Goal: Information Seeking & Learning: Learn about a topic

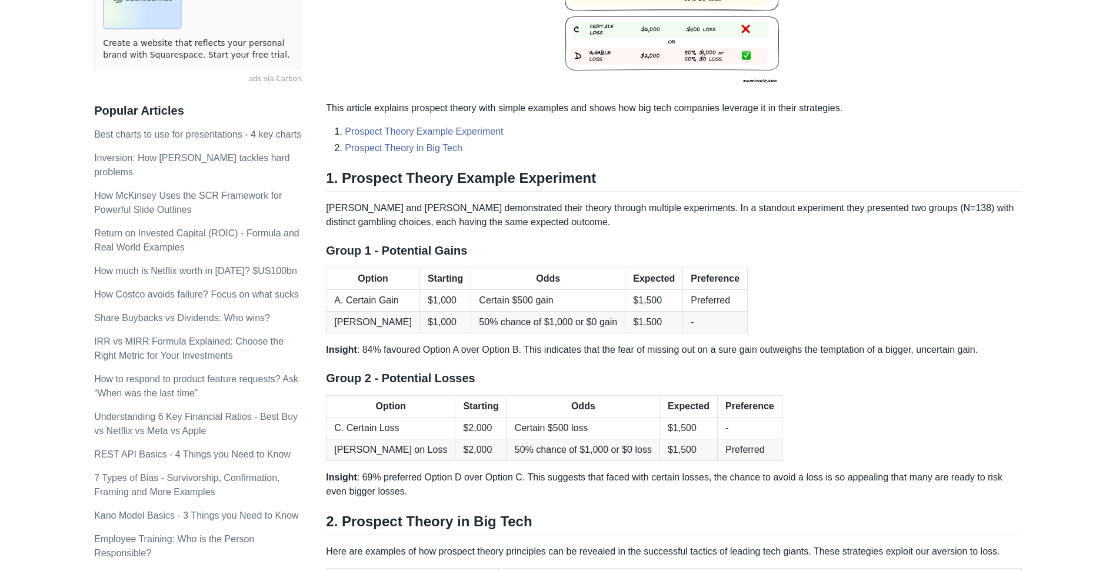
scroll to position [340, 0]
drag, startPoint x: 500, startPoint y: 299, endPoint x: 553, endPoint y: 298, distance: 53.0
click at [553, 298] on td "Certain $500 gain" at bounding box center [548, 299] width 154 height 22
copy td "$500 gain"
click at [526, 321] on td "50% chance of $1,000 or $0 gain" at bounding box center [548, 321] width 154 height 22
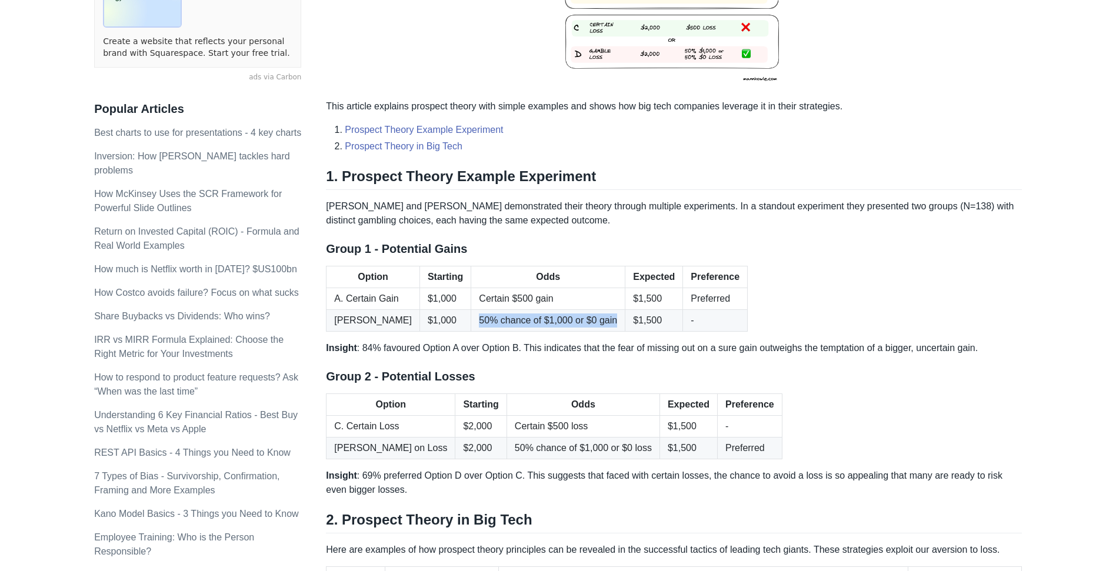
drag, startPoint x: 466, startPoint y: 319, endPoint x: 612, endPoint y: 319, distance: 145.9
click at [612, 319] on td "50% chance of $1,000 or $0 gain" at bounding box center [548, 321] width 154 height 22
copy td "50% chance of $1,000 or $0 gain"
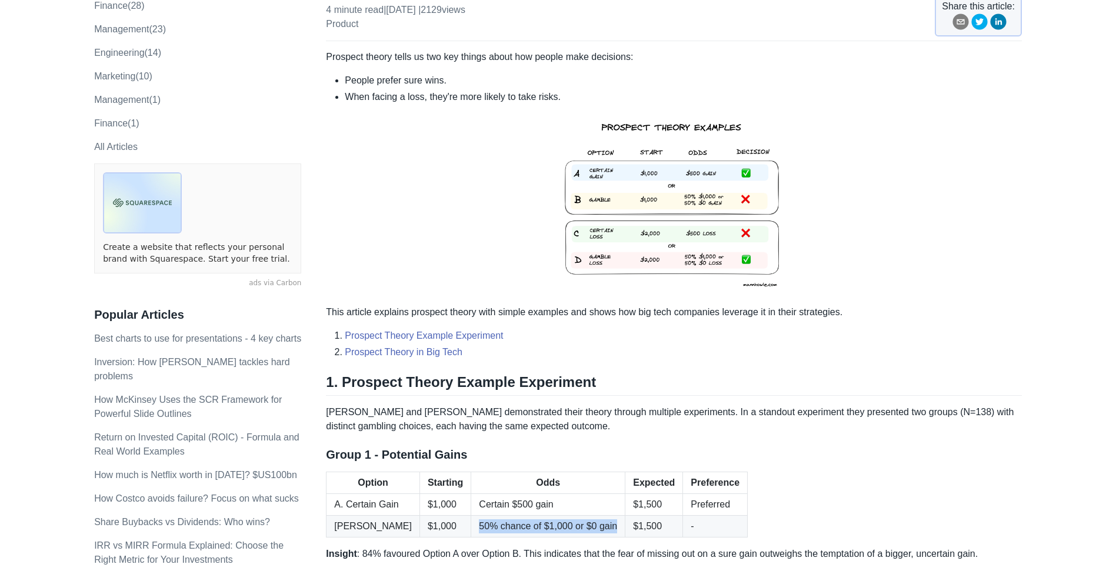
scroll to position [0, 0]
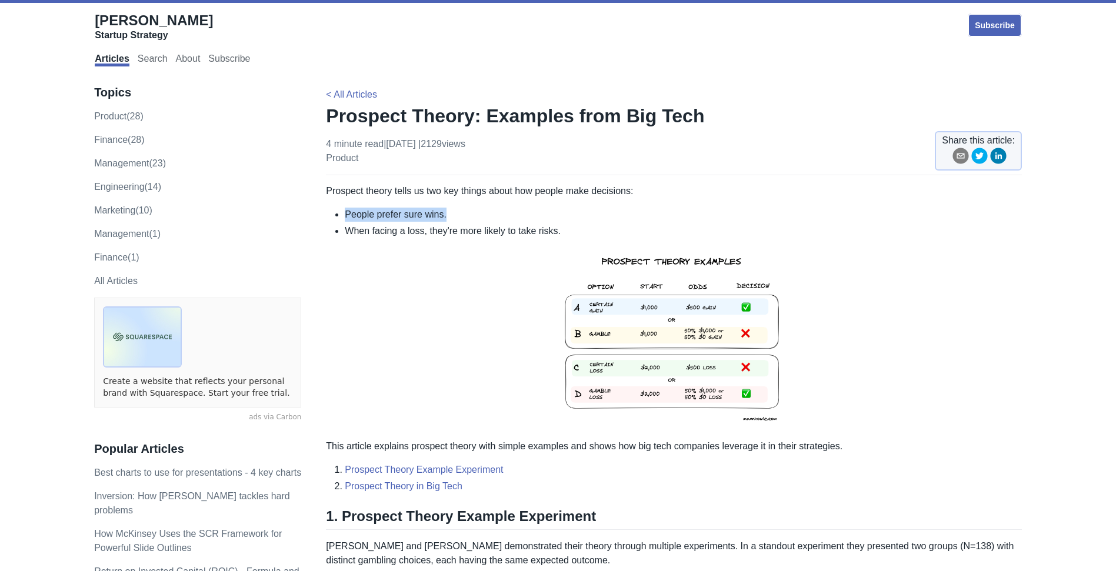
drag, startPoint x: 345, startPoint y: 213, endPoint x: 451, endPoint y: 214, distance: 105.3
click at [451, 214] on li "People prefer sure wins." at bounding box center [683, 215] width 677 height 14
copy li "People prefer sure wins."
click at [536, 226] on li "When facing a loss, they're more likely to take risks." at bounding box center [683, 231] width 677 height 14
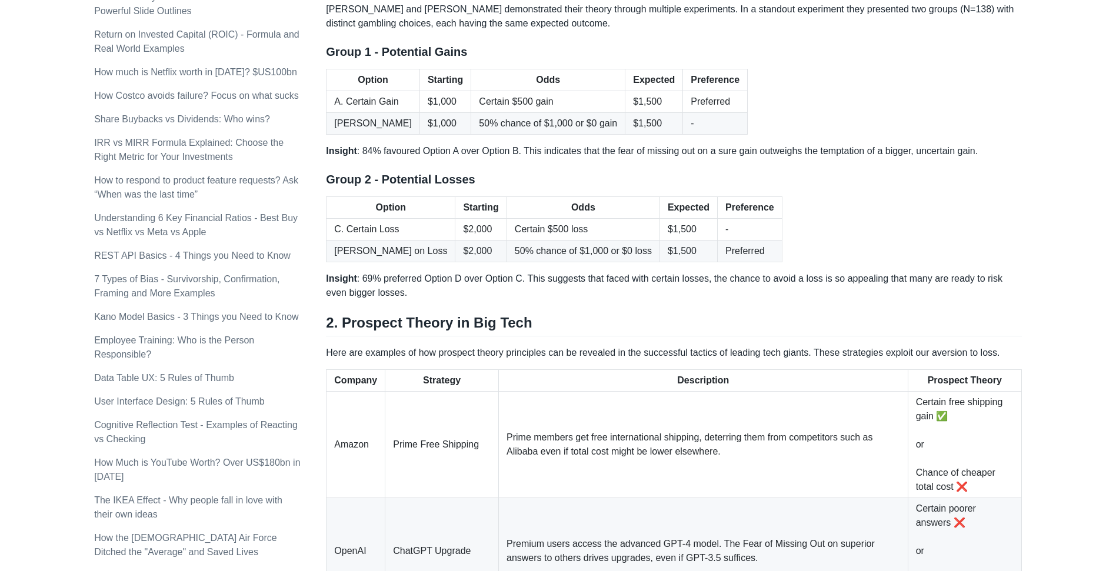
scroll to position [544, 0]
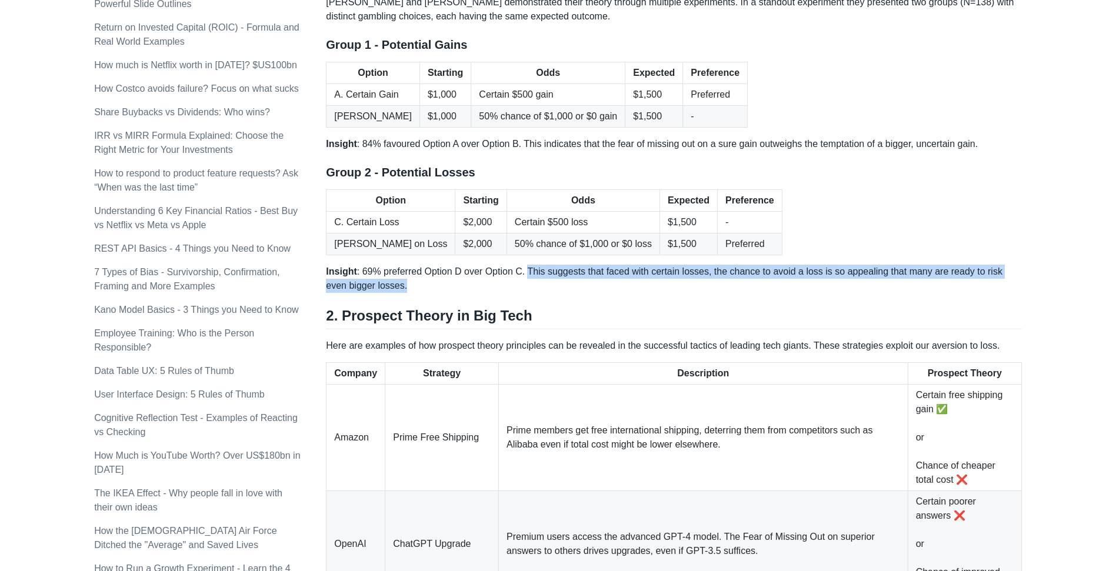
drag, startPoint x: 531, startPoint y: 271, endPoint x: 631, endPoint y: 297, distance: 102.9
click at [631, 297] on div "Prospect theory tells us two key things about how people make decisions: People…" at bounding box center [674, 198] width 696 height 1116
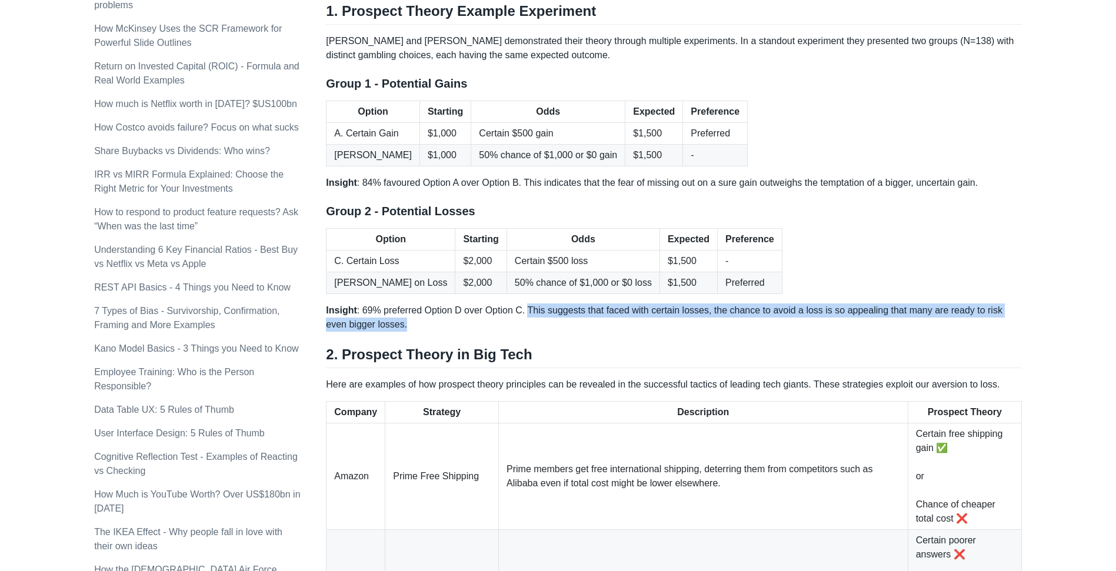
scroll to position [358, 0]
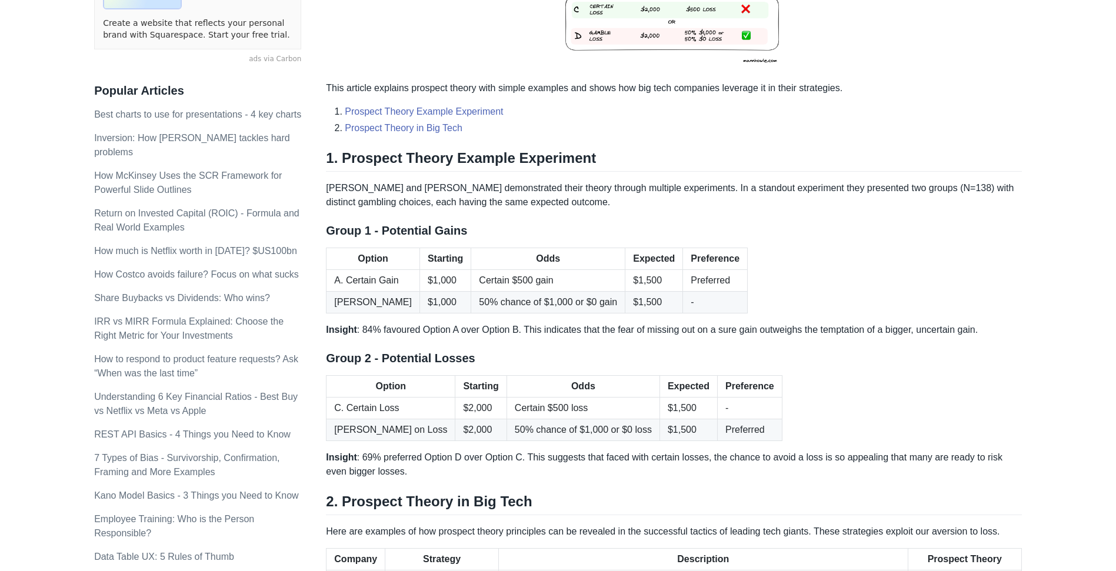
click at [441, 197] on p "[PERSON_NAME] and [PERSON_NAME] demonstrated their theory through multiple expe…" at bounding box center [674, 195] width 696 height 28
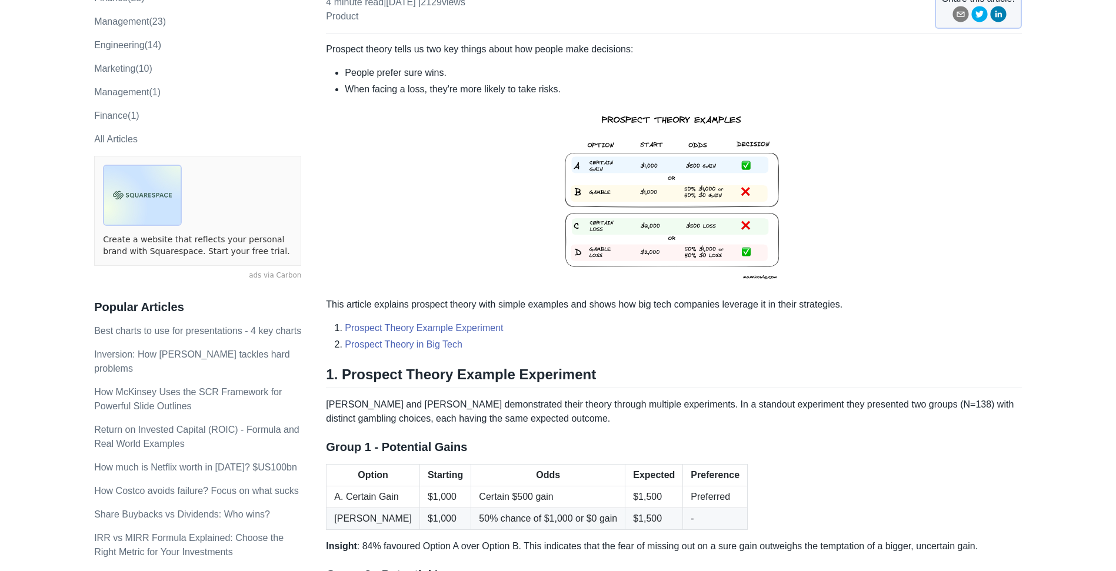
scroll to position [0, 0]
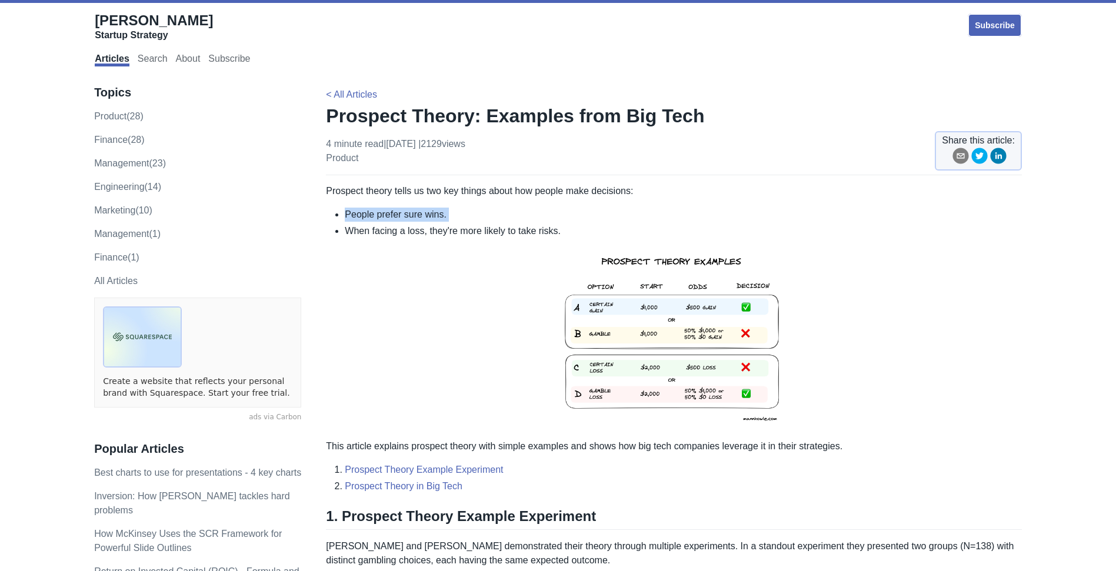
drag, startPoint x: 347, startPoint y: 215, endPoint x: 475, endPoint y: 222, distance: 127.8
click at [475, 222] on ul "People prefer sure wins. When facing a loss, they're more likely to take risks." at bounding box center [674, 223] width 696 height 31
copy ul "People prefer sure wins."
click at [590, 229] on li "When facing a loss, they're more likely to take risks." at bounding box center [683, 231] width 677 height 14
drag, startPoint x: 571, startPoint y: 232, endPoint x: 346, endPoint y: 229, distance: 224.1
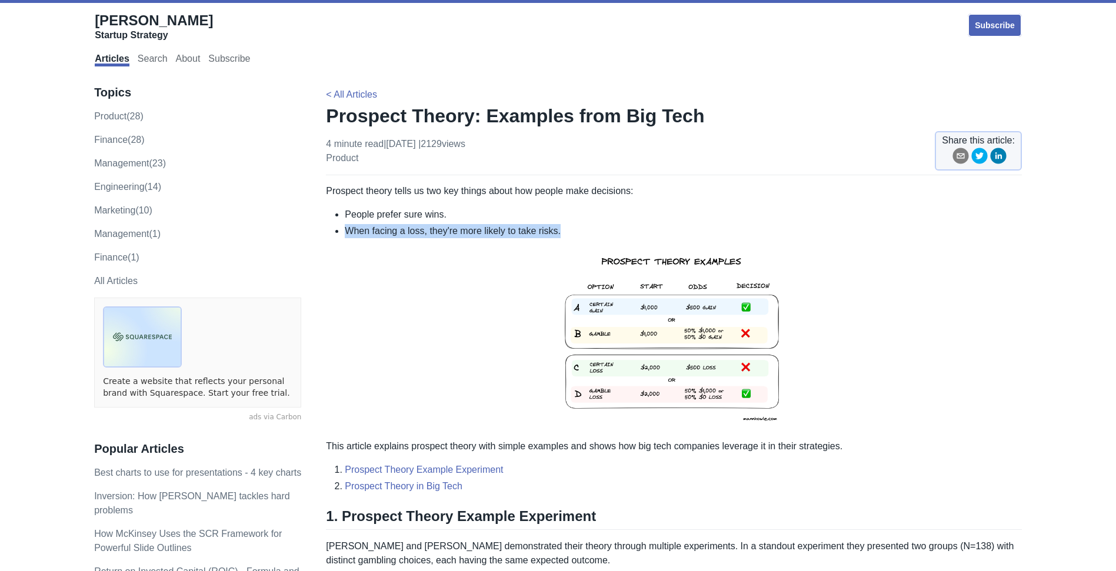
click at [346, 229] on li "When facing a loss, they're more likely to take risks." at bounding box center [683, 231] width 677 height 14
copy li "When facing a loss, they're more likely to take risks."
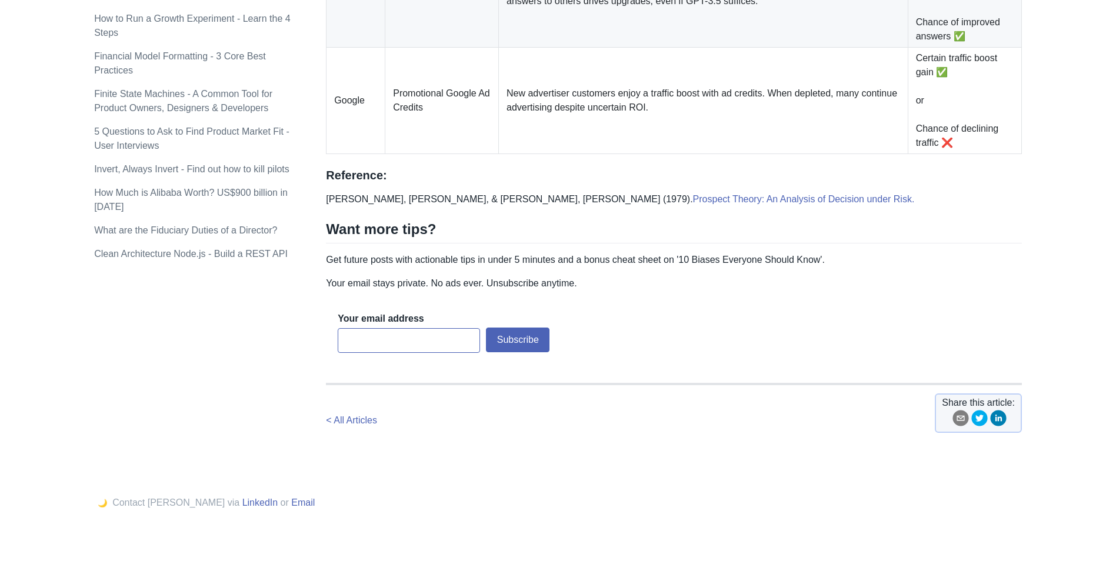
scroll to position [834, 0]
